Goal: Transaction & Acquisition: Download file/media

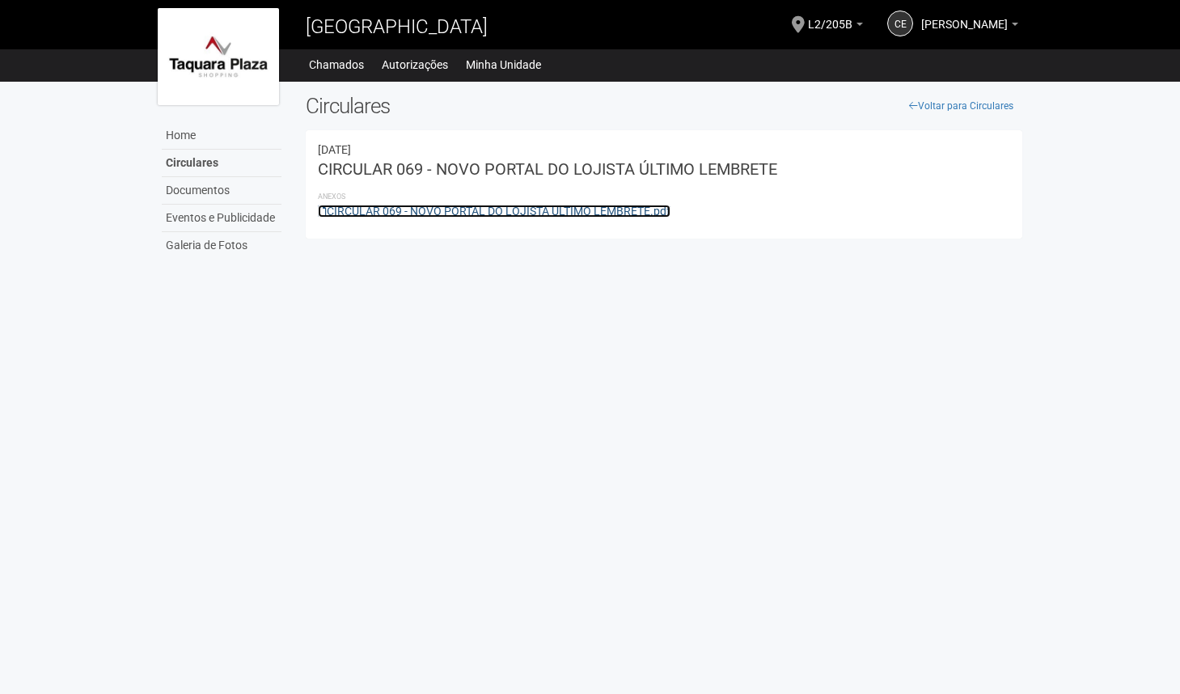
click at [414, 209] on link "CIRCULAR 069 - NOVO PORTAL DO LOJISTA ÚLTIMO LEMBRETE.pdf" at bounding box center [494, 211] width 353 height 13
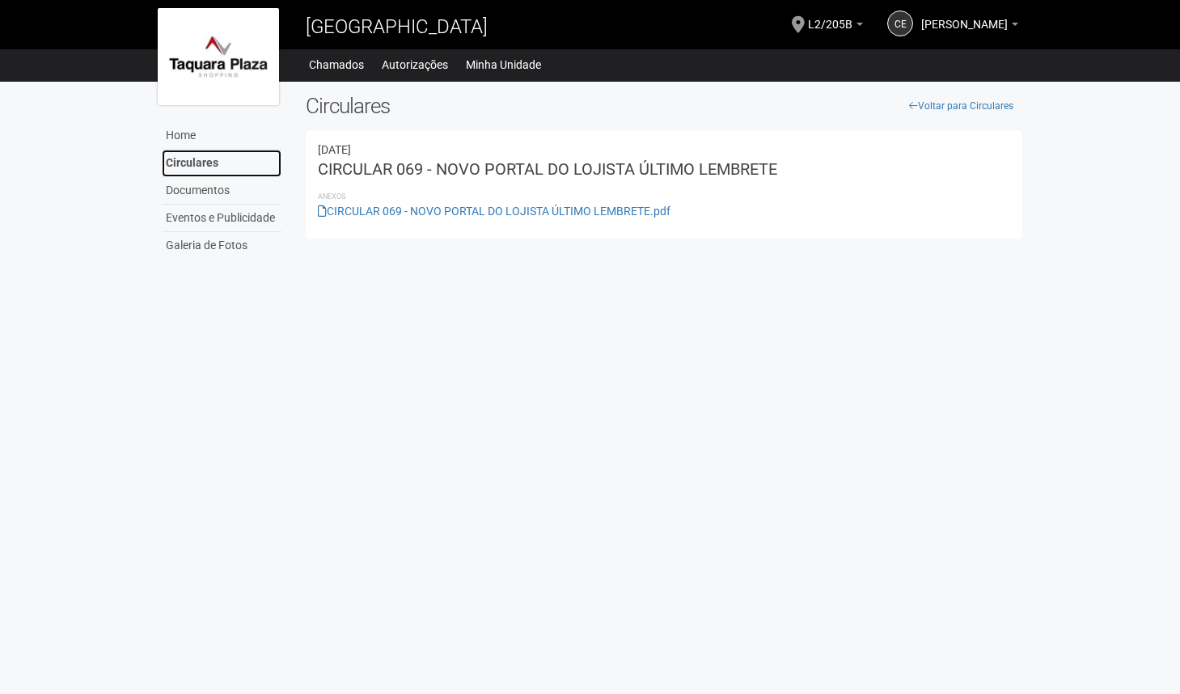
click at [206, 163] on link "Circulares" at bounding box center [222, 164] width 120 height 28
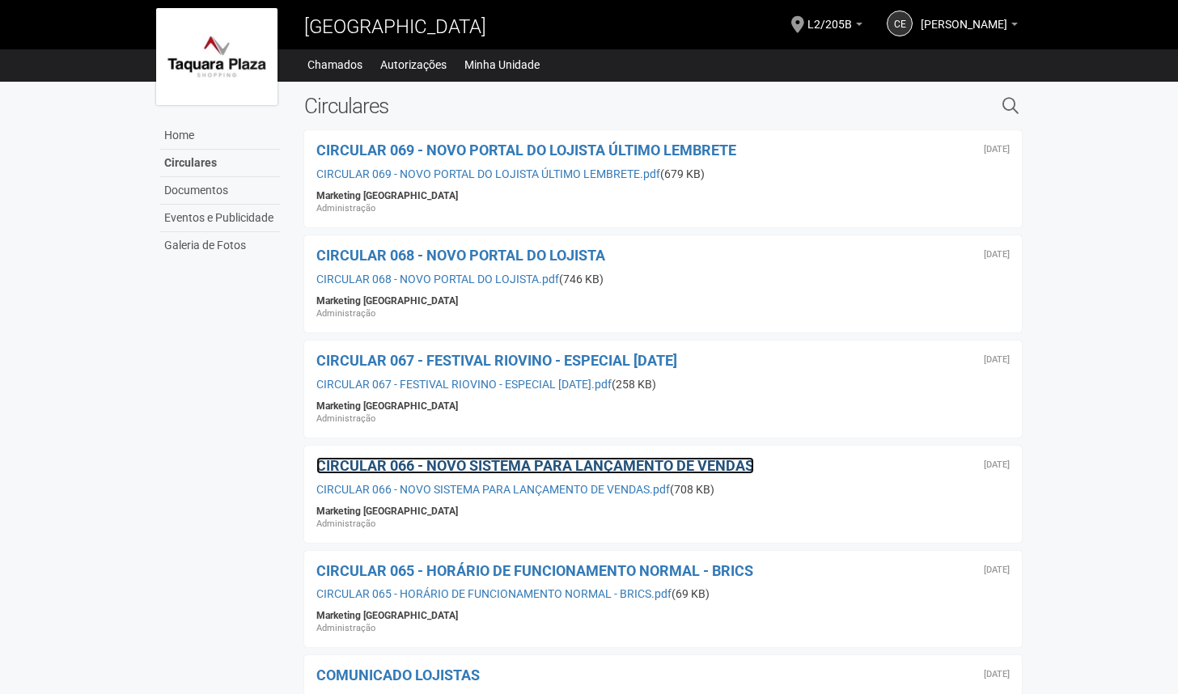
click at [620, 463] on span "CIRCULAR 066 - NOVO SISTEMA PARA LANÇAMENTO DE VENDAS" at bounding box center [535, 465] width 438 height 17
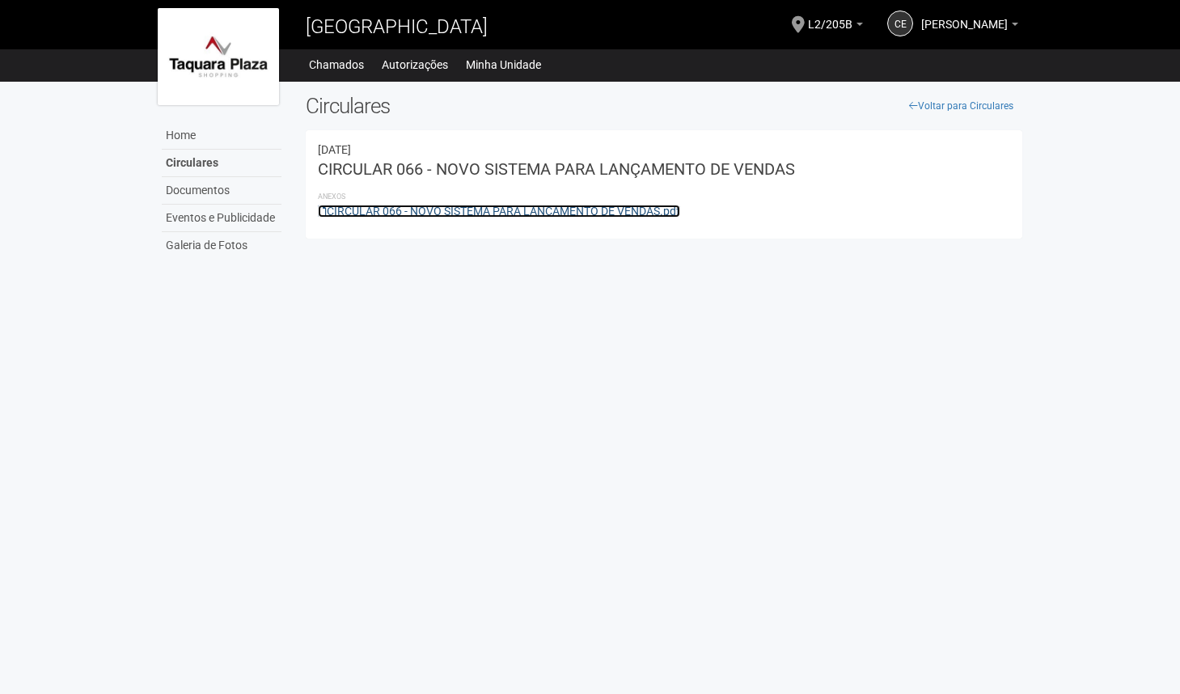
click at [564, 205] on link "CIRCULAR 066 - NOVO SISTEMA PARA LANÇAMENTO DE VENDAS.pdf" at bounding box center [499, 211] width 362 height 13
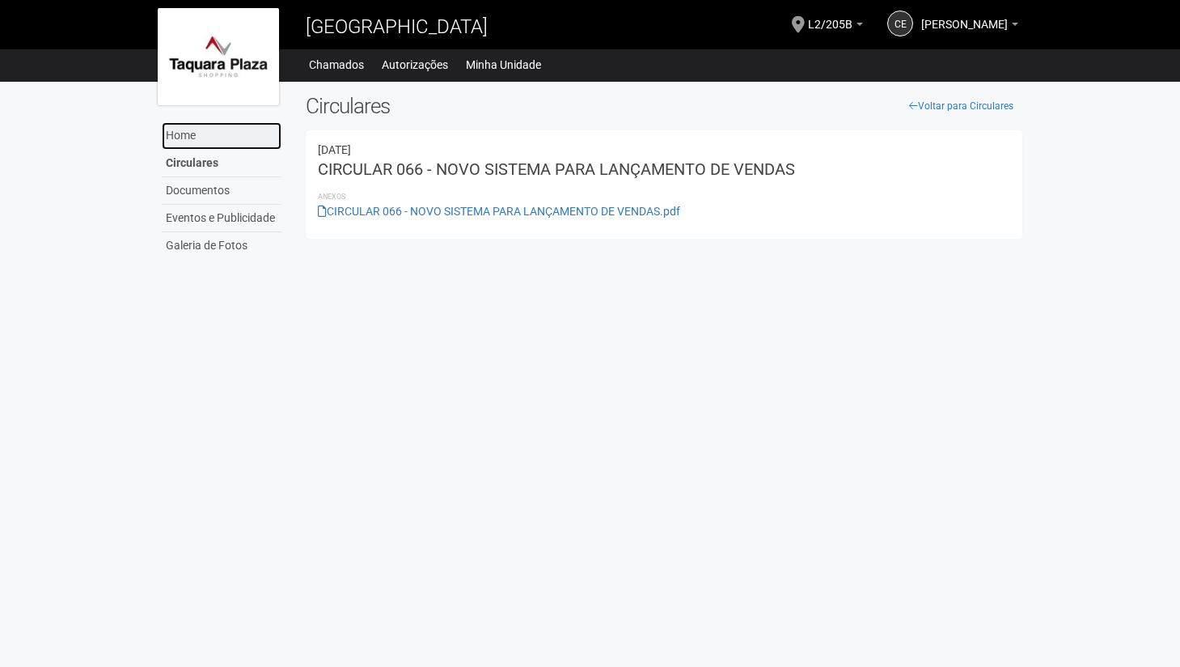
click at [210, 145] on link "Home" at bounding box center [222, 136] width 120 height 28
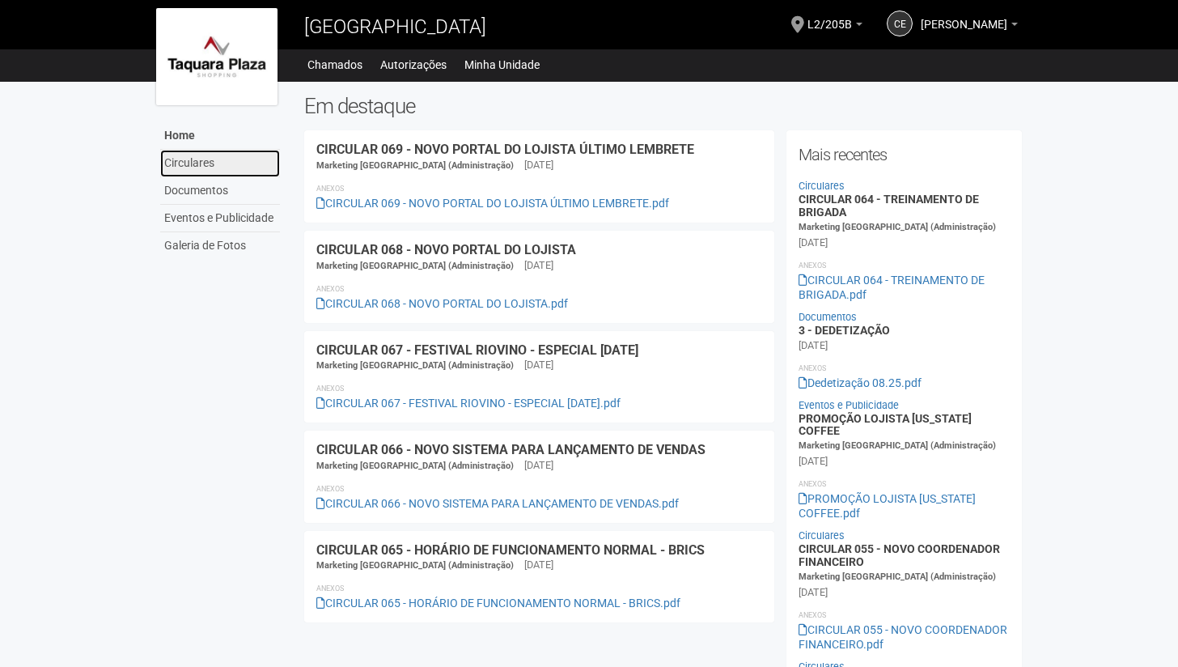
click at [203, 157] on link "Circulares" at bounding box center [220, 164] width 120 height 28
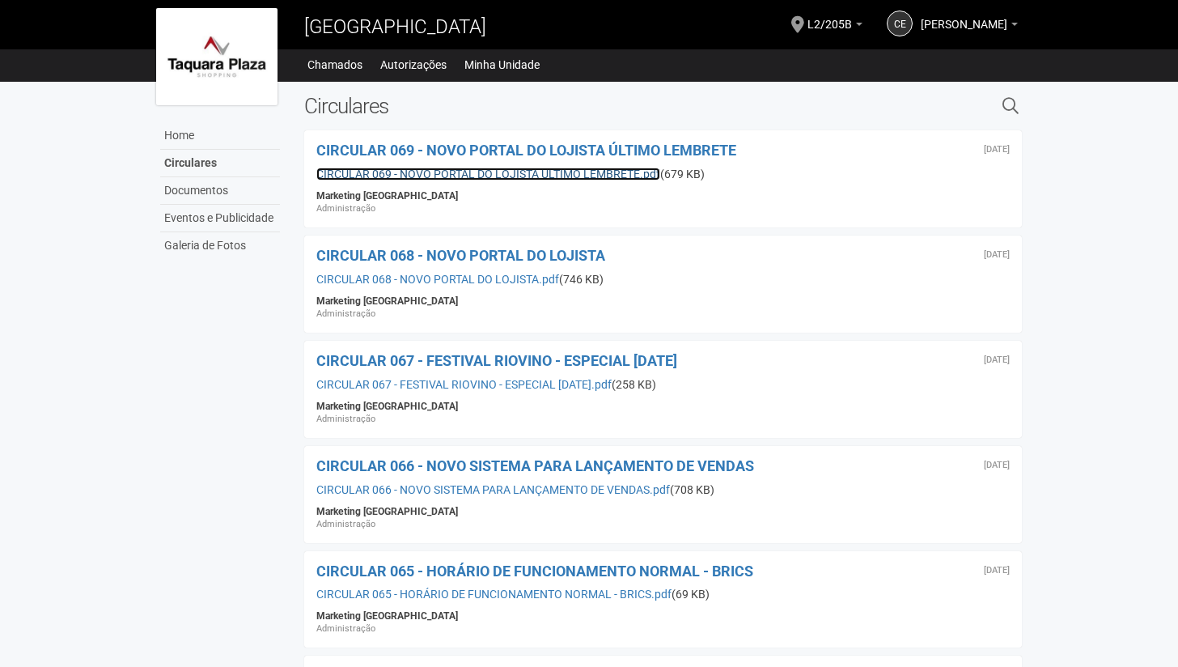
click at [548, 175] on link "CIRCULAR 069 - NOVO PORTAL DO LOJISTA ÚLTIMO LEMBRETE.pdf" at bounding box center [488, 173] width 344 height 13
